Goal: Task Accomplishment & Management: Complete application form

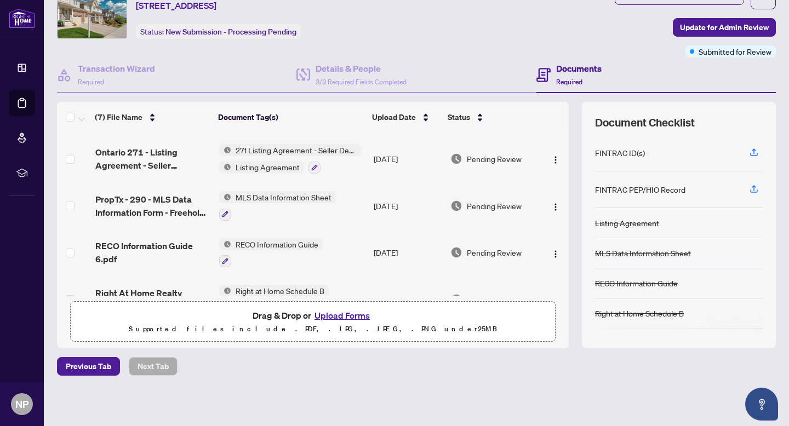
scroll to position [166, 0]
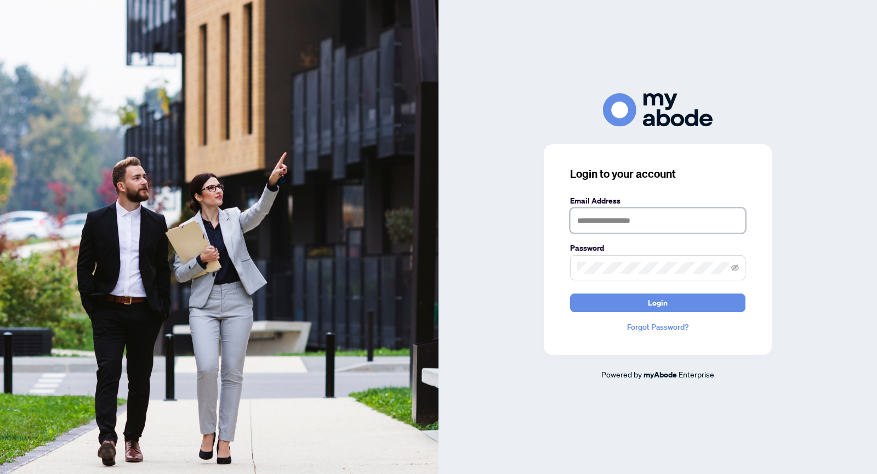
click at [650, 219] on input "text" at bounding box center [657, 220] width 175 height 25
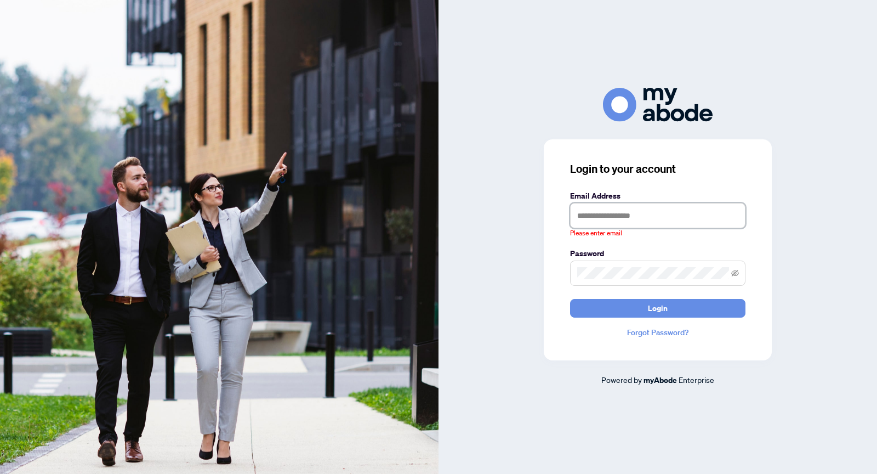
type input "**********"
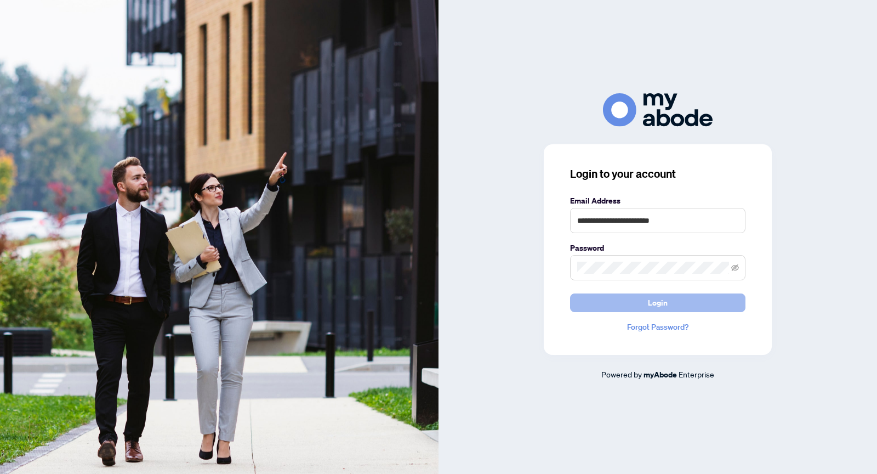
click at [665, 305] on span "Login" at bounding box center [658, 303] width 20 height 18
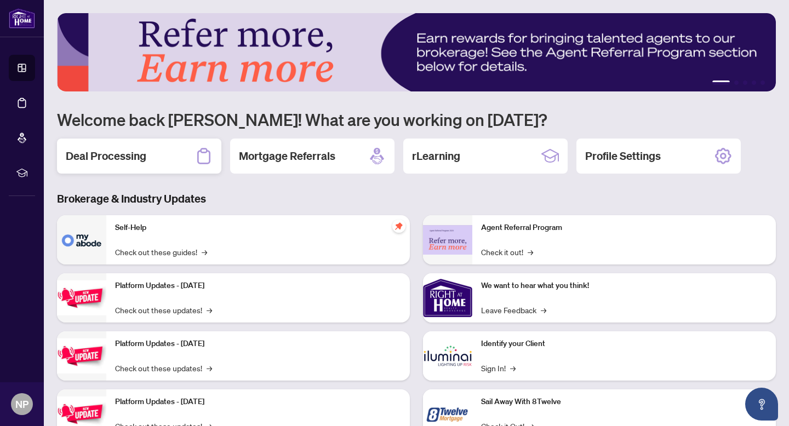
click at [162, 149] on div "Deal Processing" at bounding box center [139, 156] width 164 height 35
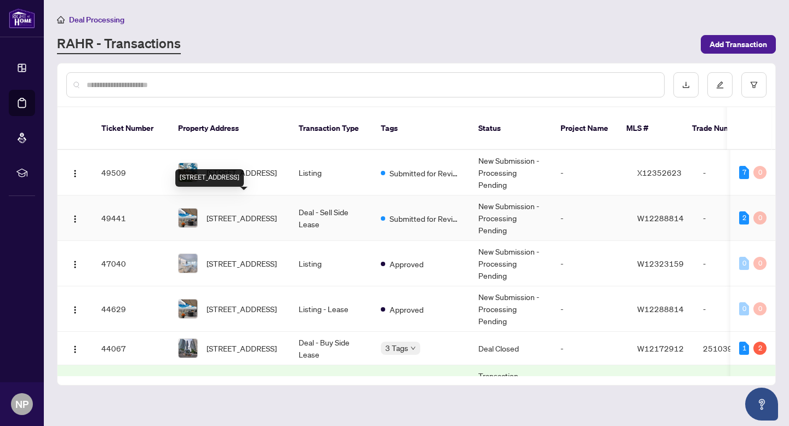
click at [225, 212] on span "[STREET_ADDRESS]" at bounding box center [242, 218] width 70 height 12
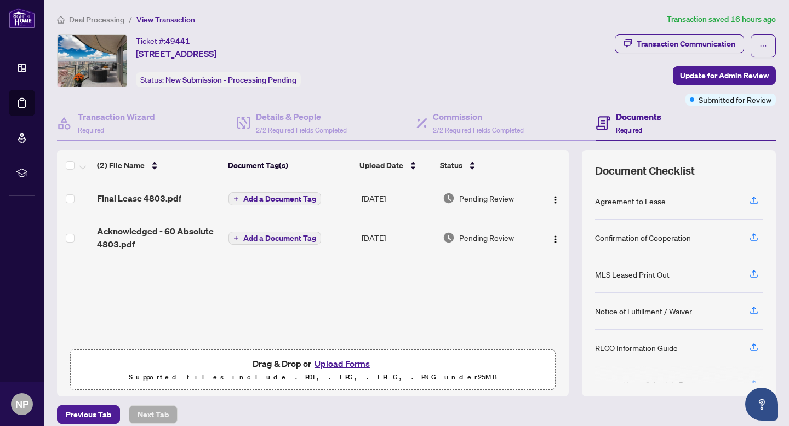
scroll to position [1, 0]
click at [364, 362] on button "Upload Forms" at bounding box center [342, 364] width 62 height 14
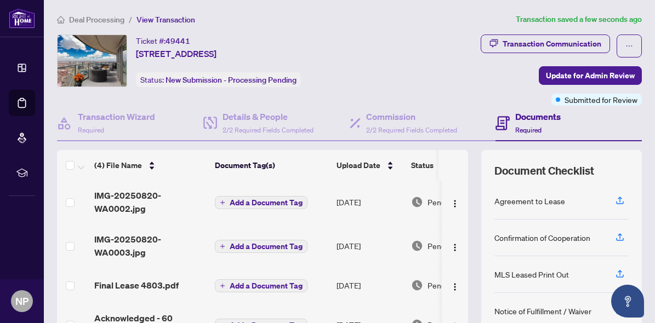
click at [237, 203] on span "Add a Document Tag" at bounding box center [266, 203] width 73 height 8
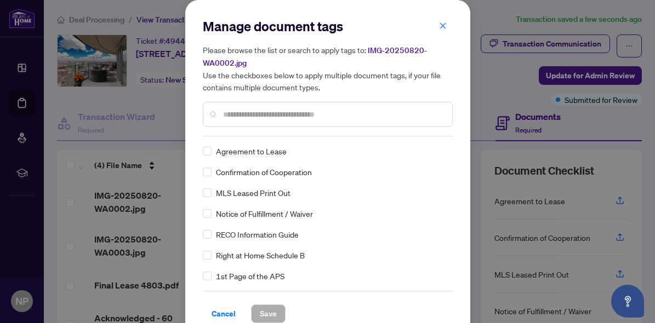
click at [256, 113] on input "text" at bounding box center [333, 115] width 220 height 12
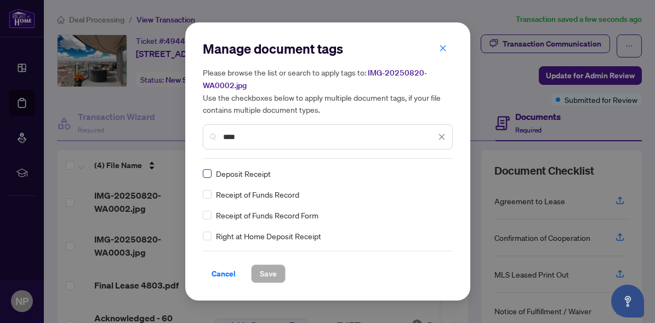
type input "****"
click at [269, 273] on span "Save" at bounding box center [268, 274] width 17 height 18
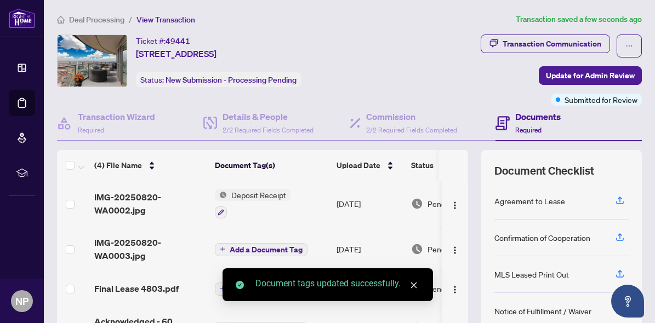
click at [226, 246] on button "Add a Document Tag" at bounding box center [261, 249] width 93 height 13
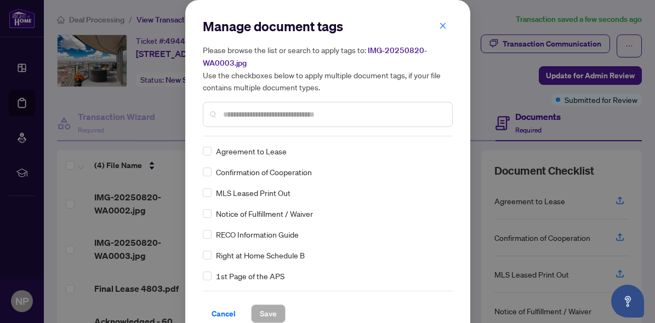
click at [262, 112] on input "text" at bounding box center [333, 115] width 220 height 12
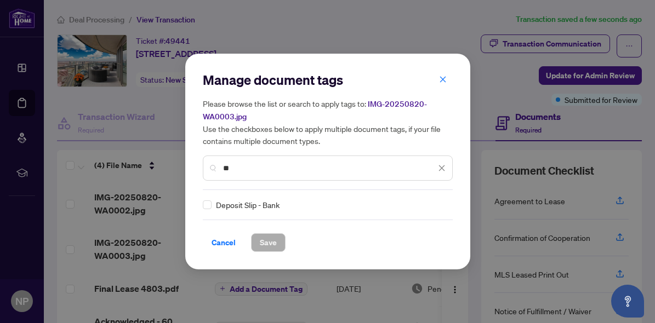
type input "*"
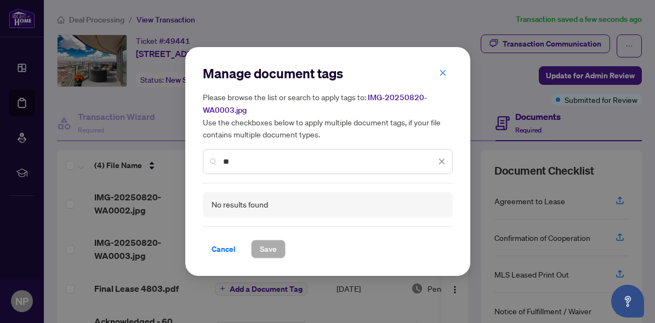
type input "*"
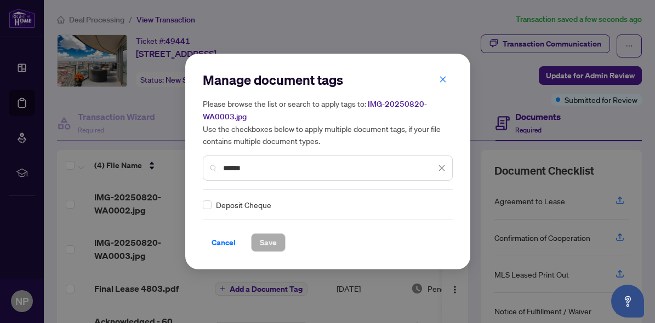
type input "******"
click at [265, 237] on span "Save" at bounding box center [268, 243] width 17 height 18
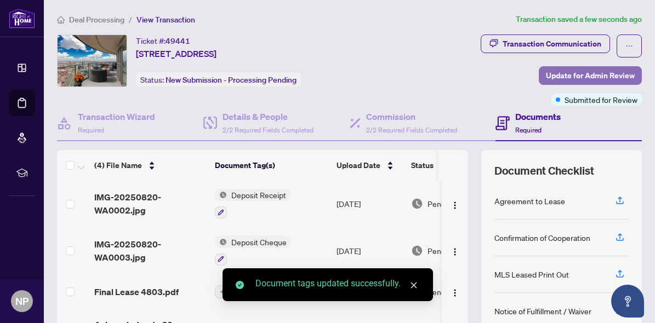
click at [578, 79] on span "Update for Admin Review" at bounding box center [590, 76] width 89 height 18
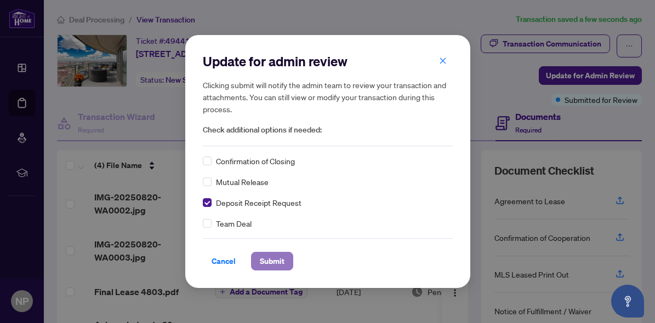
click at [266, 256] on span "Submit" at bounding box center [272, 262] width 25 height 18
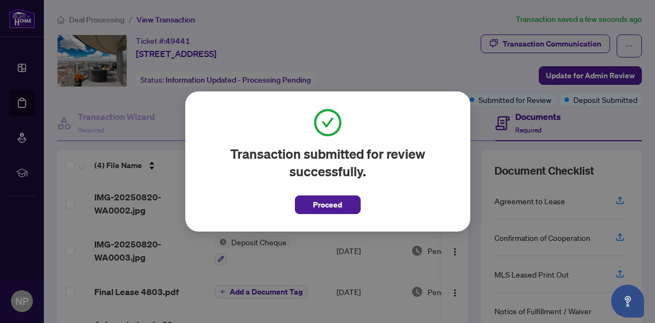
click at [316, 203] on span "Proceed" at bounding box center [327, 205] width 29 height 18
